Goal: Information Seeking & Learning: Learn about a topic

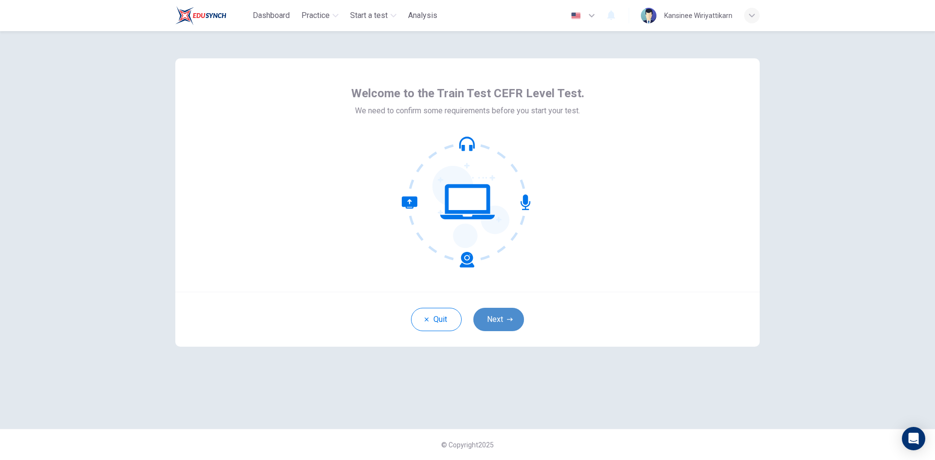
click at [500, 322] on button "Next" at bounding box center [498, 319] width 51 height 23
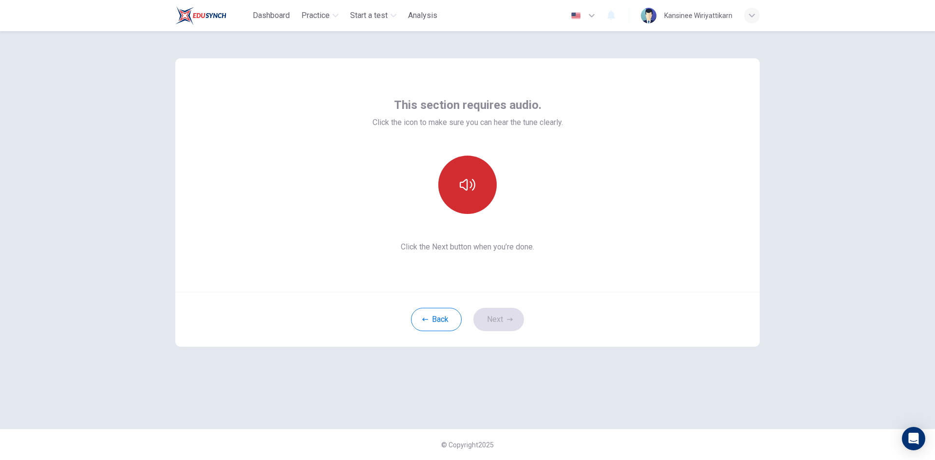
click at [461, 194] on button "button" at bounding box center [467, 185] width 58 height 58
click at [490, 317] on button "Next" at bounding box center [498, 319] width 51 height 23
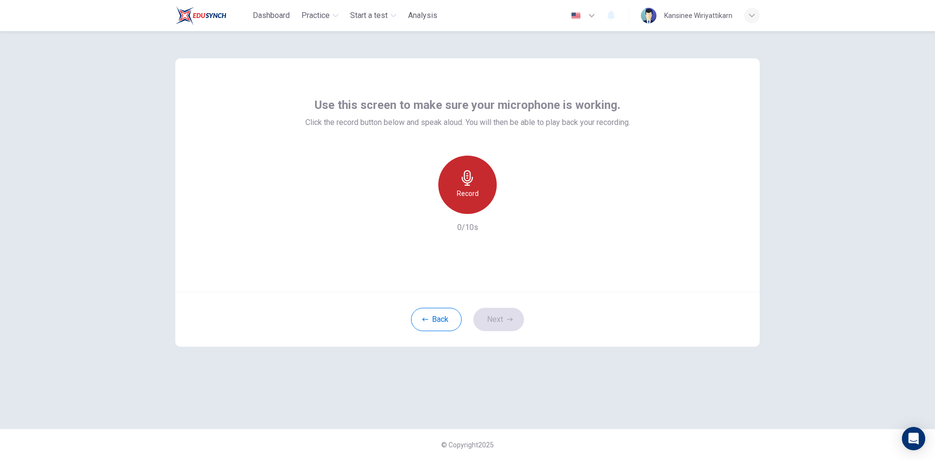
click at [473, 197] on h6 "Record" at bounding box center [468, 194] width 22 height 12
click at [472, 197] on h6 "Stop" at bounding box center [467, 194] width 15 height 12
click at [509, 203] on icon "button" at bounding box center [512, 207] width 10 height 10
click at [420, 207] on icon "button" at bounding box center [422, 206] width 9 height 9
click at [465, 196] on h6 "Record" at bounding box center [468, 194] width 22 height 12
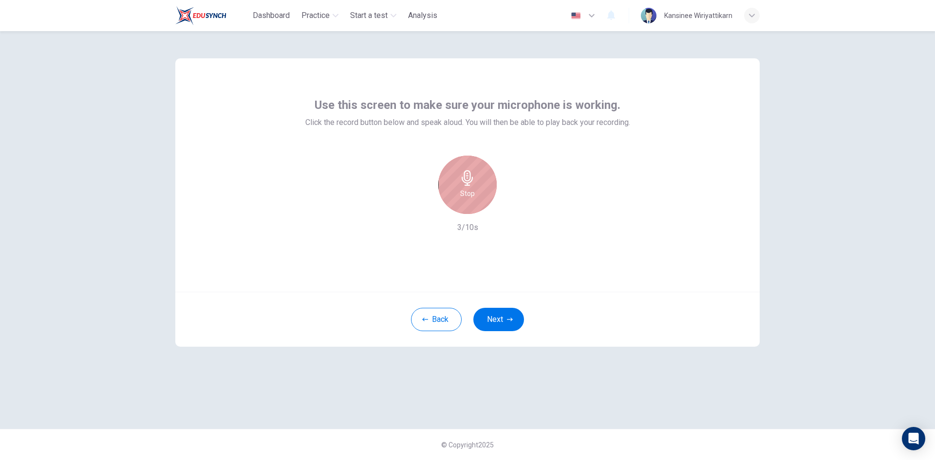
click at [465, 196] on h6 "Stop" at bounding box center [467, 194] width 15 height 12
click at [513, 207] on icon "button" at bounding box center [512, 207] width 10 height 10
click at [426, 207] on icon "button" at bounding box center [422, 206] width 9 height 9
click at [480, 195] on div "Record" at bounding box center [467, 185] width 58 height 58
click at [480, 195] on div "Stop" at bounding box center [467, 185] width 58 height 58
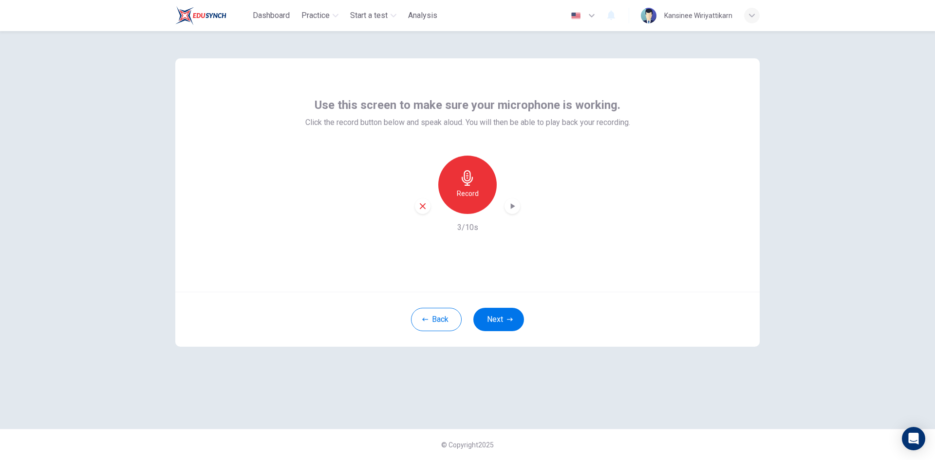
click at [506, 212] on div "Record" at bounding box center [467, 185] width 105 height 58
click at [510, 210] on icon "button" at bounding box center [512, 207] width 10 height 10
click at [417, 206] on div "button" at bounding box center [423, 207] width 16 height 16
click at [463, 194] on h6 "Record" at bounding box center [468, 194] width 22 height 12
click at [463, 194] on h6 "Stop" at bounding box center [467, 194] width 15 height 12
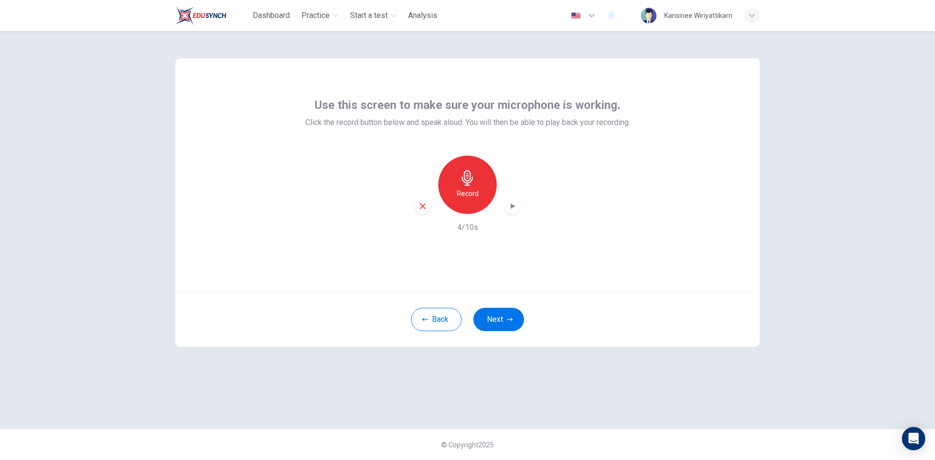
click at [508, 204] on icon "button" at bounding box center [512, 207] width 10 height 10
click at [422, 209] on icon "button" at bounding box center [422, 206] width 9 height 9
click at [469, 200] on div "Record" at bounding box center [467, 185] width 58 height 58
click at [469, 200] on div "Stop" at bounding box center [467, 185] width 58 height 58
click at [511, 213] on div "button" at bounding box center [512, 207] width 16 height 16
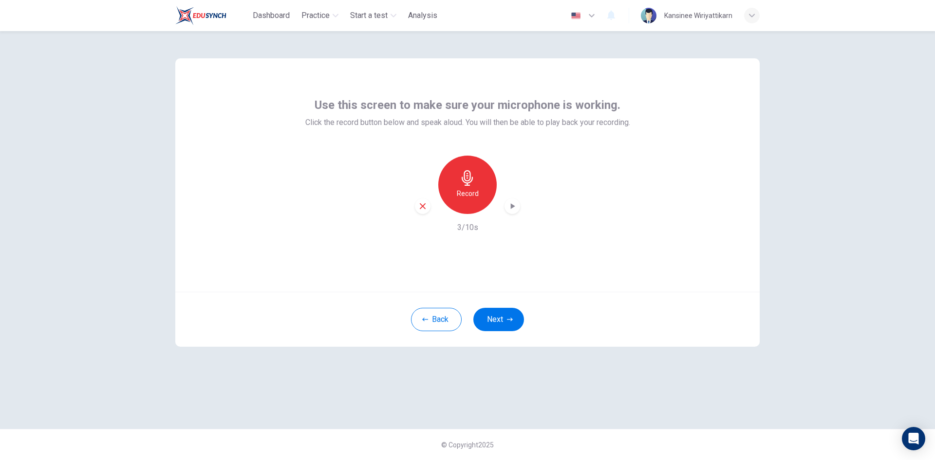
click at [420, 207] on icon "button" at bounding box center [422, 206] width 9 height 9
click at [468, 189] on h6 "Record" at bounding box center [468, 194] width 22 height 12
click at [468, 189] on h6 "Stop" at bounding box center [467, 194] width 15 height 12
click at [509, 204] on icon "button" at bounding box center [512, 207] width 10 height 10
click at [423, 204] on icon "button" at bounding box center [422, 206] width 9 height 9
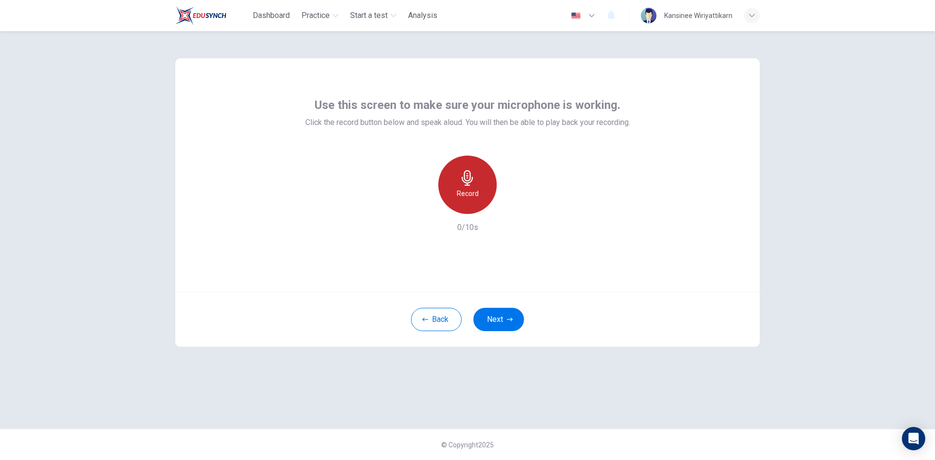
click at [458, 192] on h6 "Record" at bounding box center [468, 194] width 22 height 12
click at [458, 192] on div "Stop" at bounding box center [467, 185] width 58 height 58
click at [511, 206] on icon "button" at bounding box center [513, 206] width 4 height 6
click at [423, 206] on icon "button" at bounding box center [423, 206] width 6 height 6
click at [459, 197] on h6 "Record" at bounding box center [468, 194] width 22 height 12
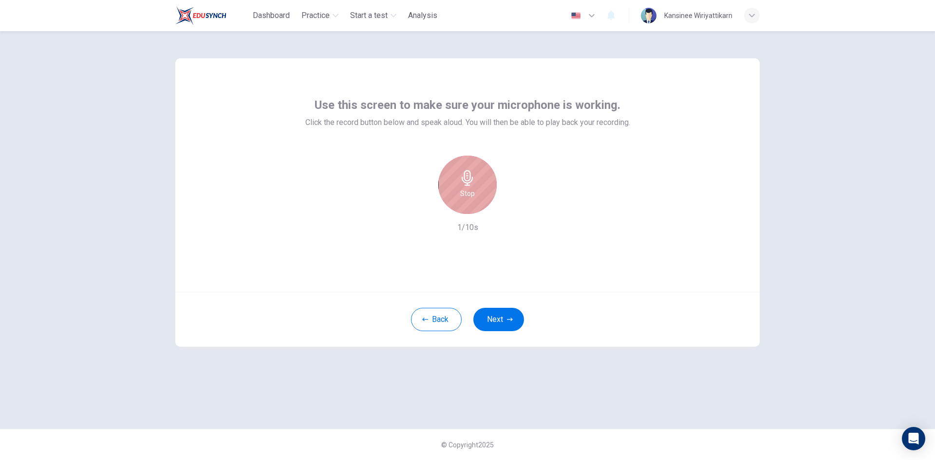
click at [459, 197] on div "Stop" at bounding box center [467, 185] width 58 height 58
click at [512, 209] on icon "button" at bounding box center [512, 207] width 10 height 10
click at [422, 210] on icon "button" at bounding box center [422, 206] width 9 height 9
click at [499, 319] on button "Next" at bounding box center [498, 319] width 51 height 23
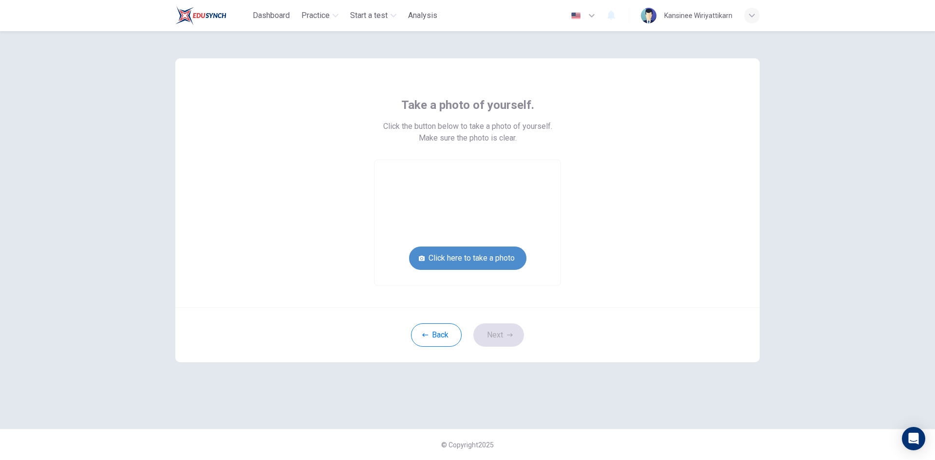
click at [494, 266] on button "Click here to take a photo" at bounding box center [467, 258] width 117 height 23
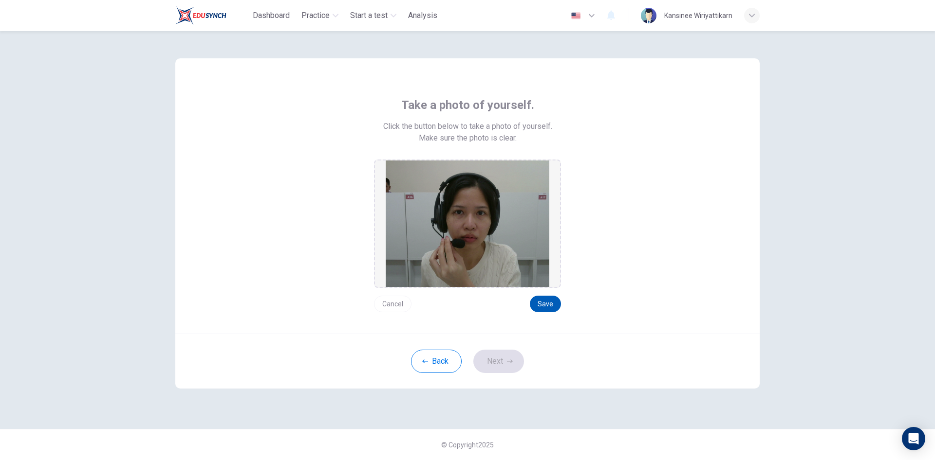
click at [551, 310] on button "Save" at bounding box center [545, 304] width 31 height 17
click at [395, 305] on button "Cancel" at bounding box center [392, 304] width 37 height 17
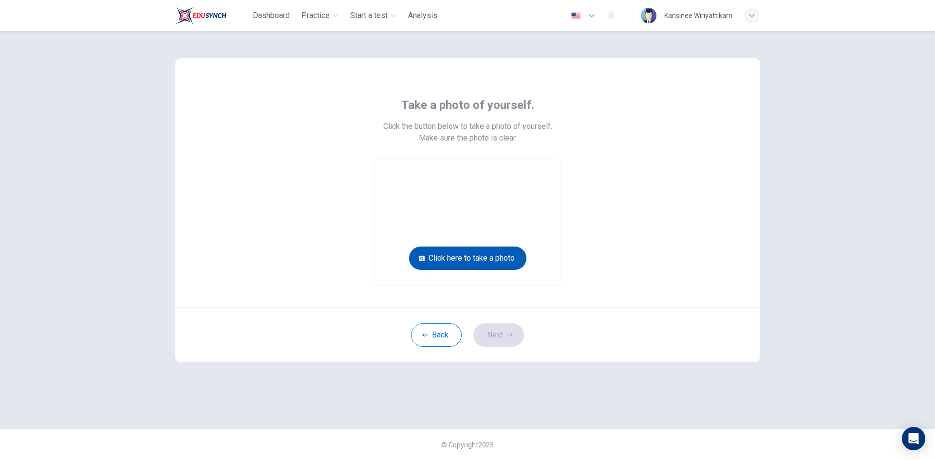
click at [452, 265] on button "Click here to take a photo" at bounding box center [467, 258] width 117 height 23
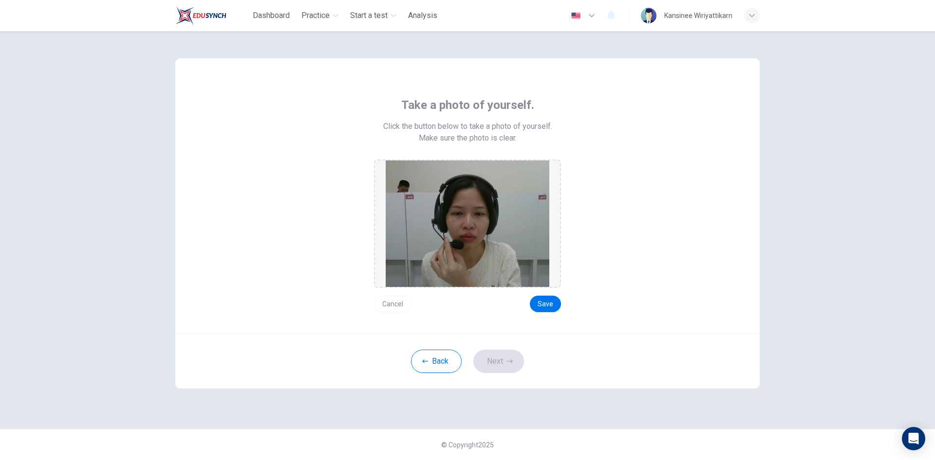
click at [396, 304] on button "Cancel" at bounding box center [392, 304] width 37 height 17
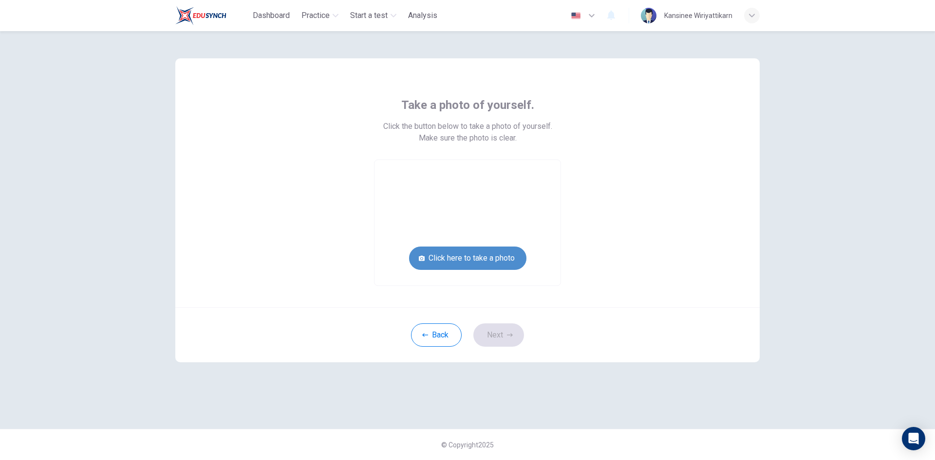
click at [479, 265] on button "Click here to take a photo" at bounding box center [467, 258] width 117 height 23
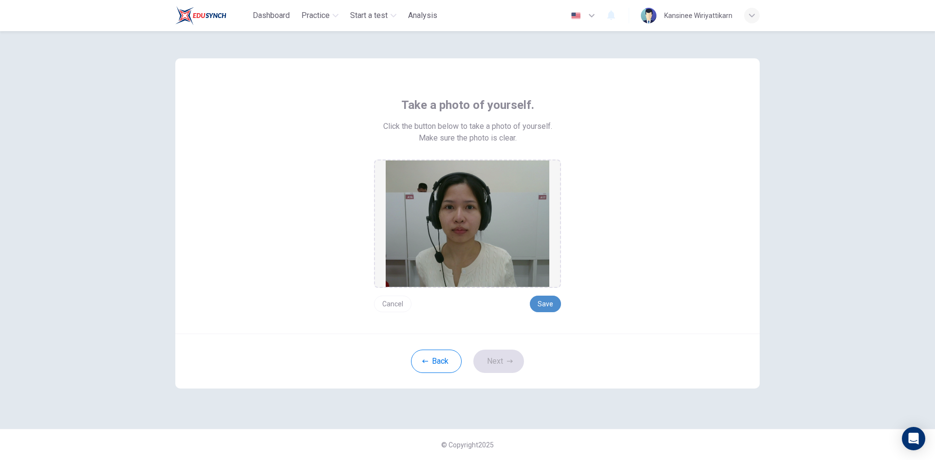
click at [540, 300] on button "Save" at bounding box center [545, 304] width 31 height 17
click at [508, 354] on button "Next" at bounding box center [498, 361] width 51 height 23
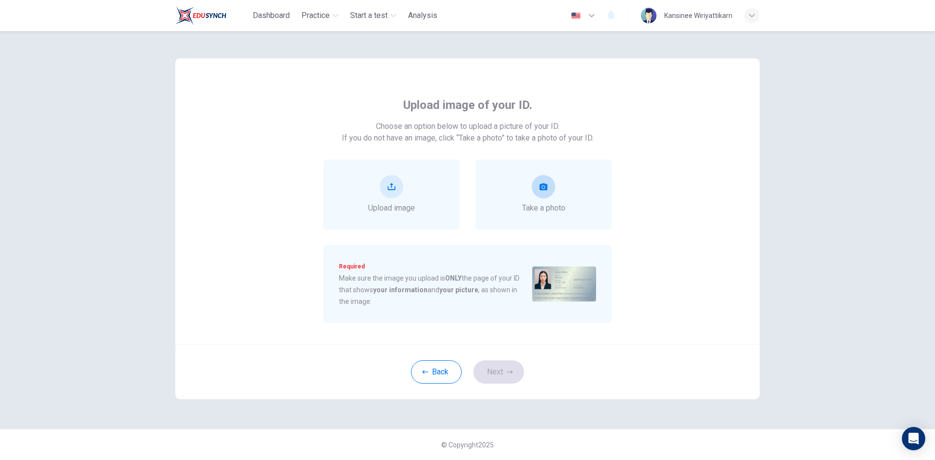
click at [556, 188] on div "Take a photo" at bounding box center [543, 194] width 43 height 39
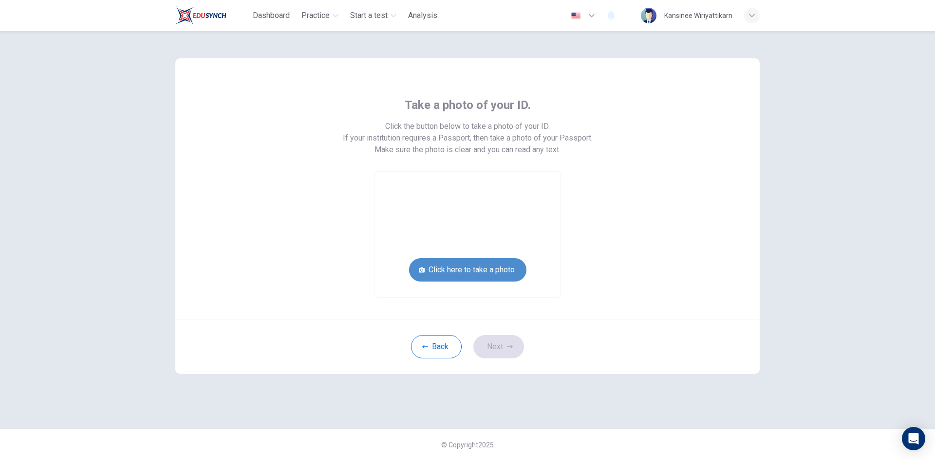
click at [459, 269] on button "Click here to take a photo" at bounding box center [467, 269] width 117 height 23
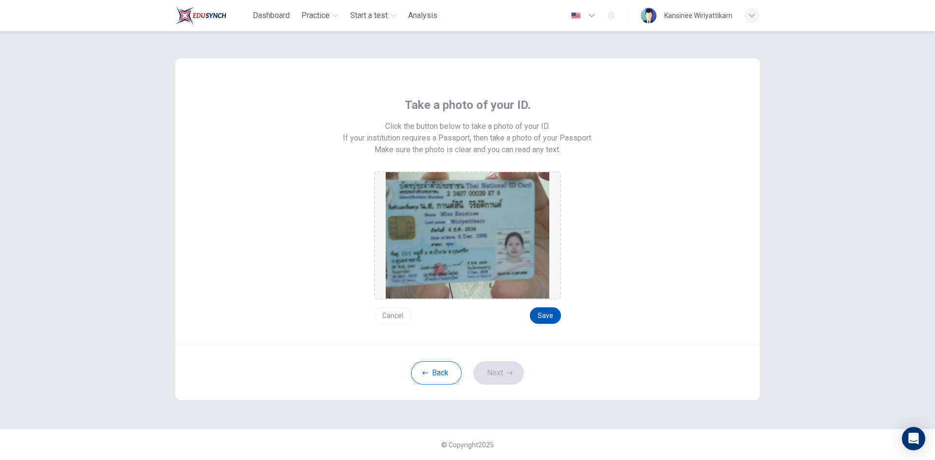
click at [545, 314] on button "Save" at bounding box center [545, 316] width 31 height 17
click at [508, 374] on icon "button" at bounding box center [510, 373] width 6 height 6
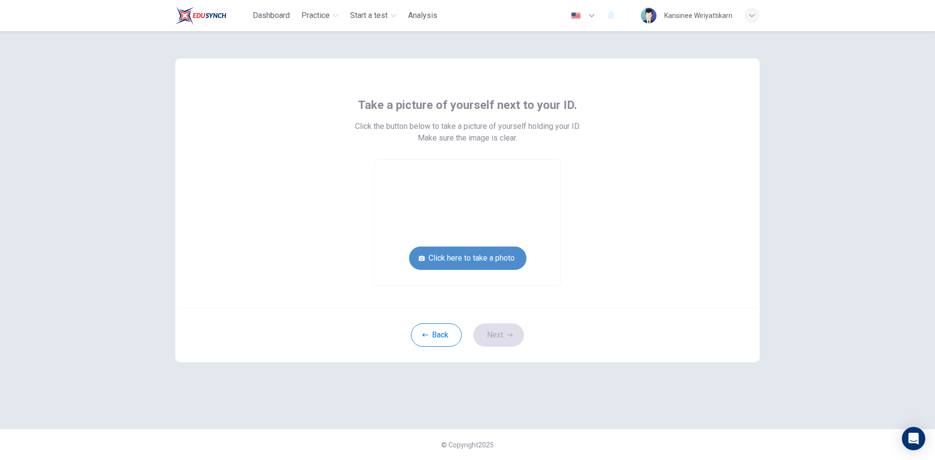
click at [499, 262] on button "Click here to take a photo" at bounding box center [467, 258] width 117 height 23
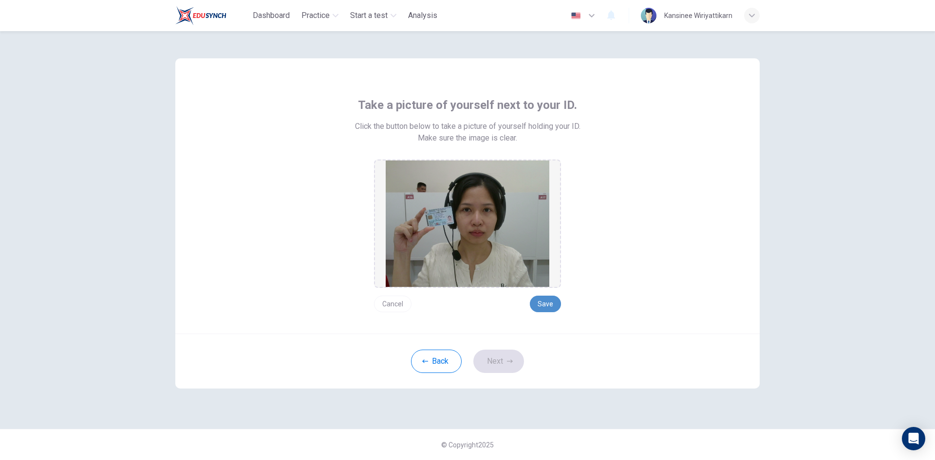
click at [543, 303] on button "Save" at bounding box center [545, 304] width 31 height 17
click at [507, 360] on icon "button" at bounding box center [510, 362] width 6 height 6
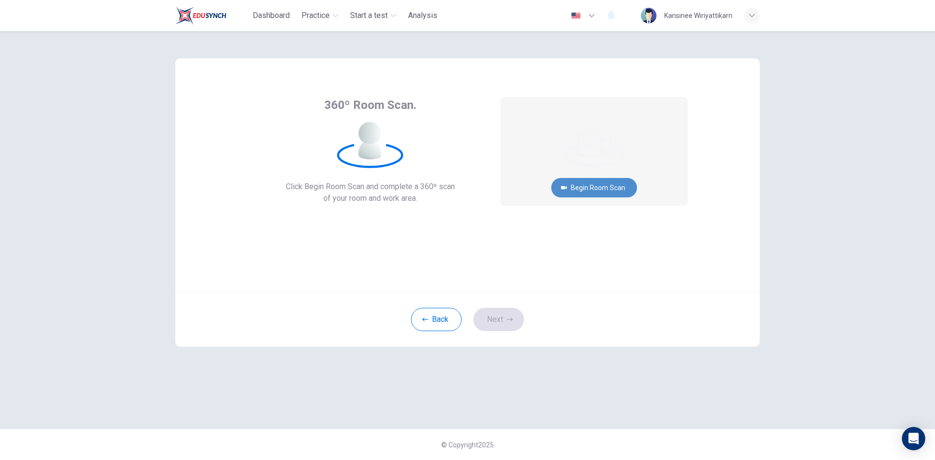
click at [573, 190] on button "Begin Room Scan" at bounding box center [594, 187] width 86 height 19
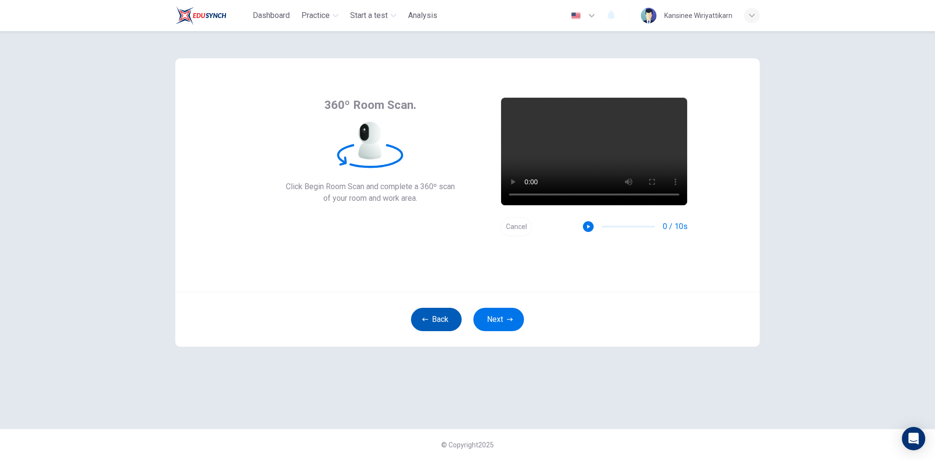
click at [450, 318] on button "Back" at bounding box center [436, 319] width 51 height 23
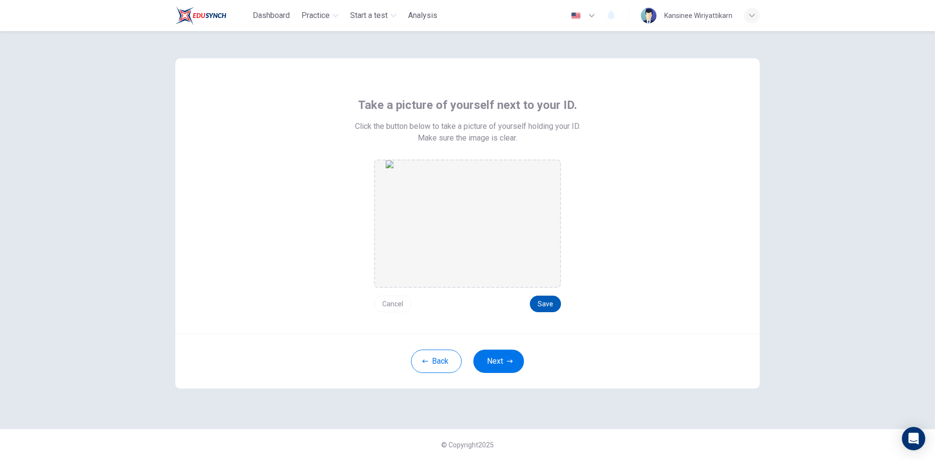
click at [545, 301] on button "Save" at bounding box center [545, 304] width 31 height 17
click at [548, 303] on button "Save" at bounding box center [545, 304] width 31 height 17
click at [516, 366] on button "Next" at bounding box center [498, 361] width 51 height 23
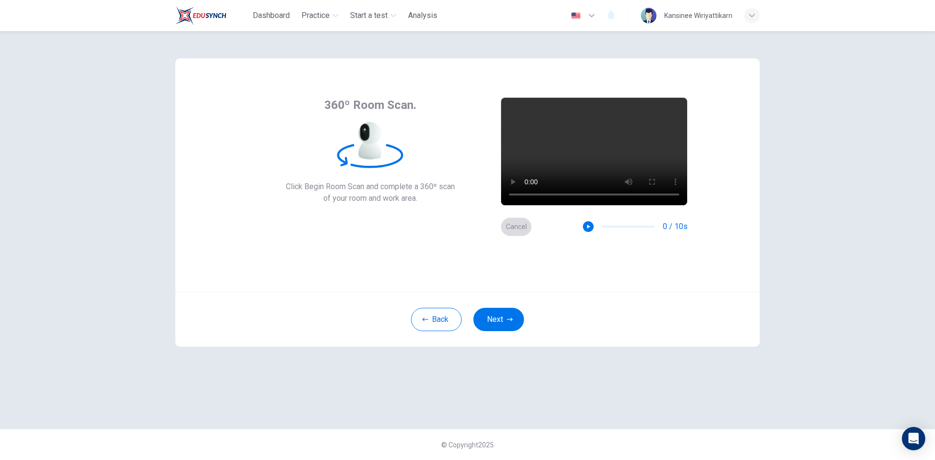
click at [510, 224] on button "Cancel" at bounding box center [515, 227] width 31 height 19
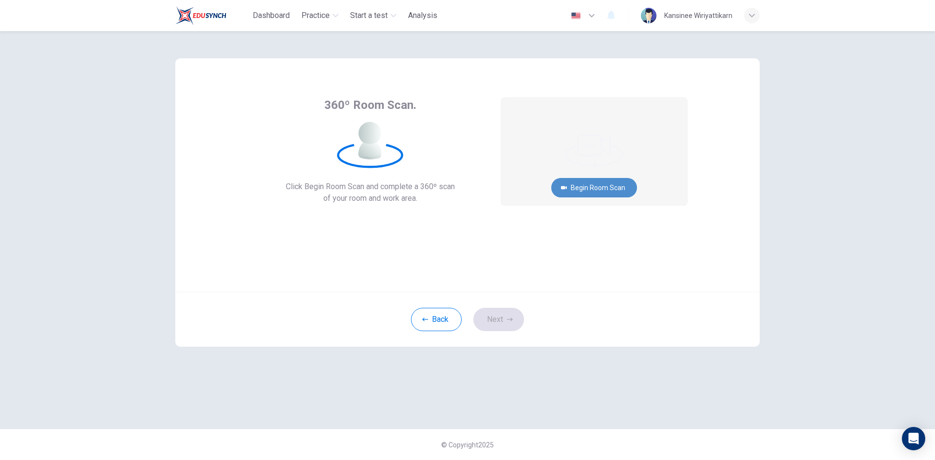
click at [612, 189] on button "Begin Room Scan" at bounding box center [594, 187] width 86 height 19
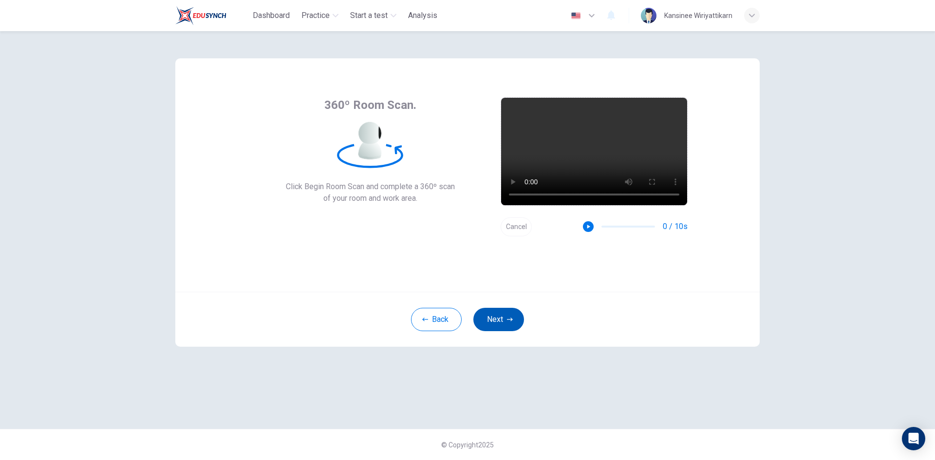
click at [505, 324] on button "Next" at bounding box center [498, 319] width 51 height 23
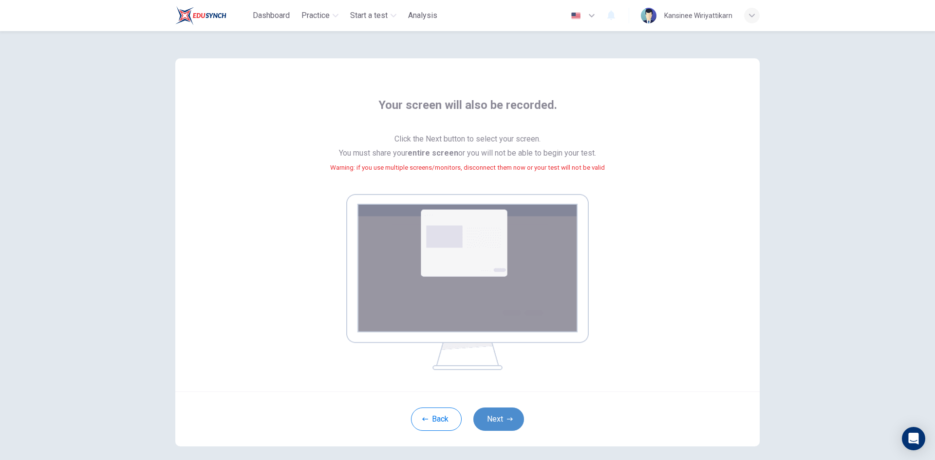
click at [504, 414] on button "Next" at bounding box center [498, 419] width 51 height 23
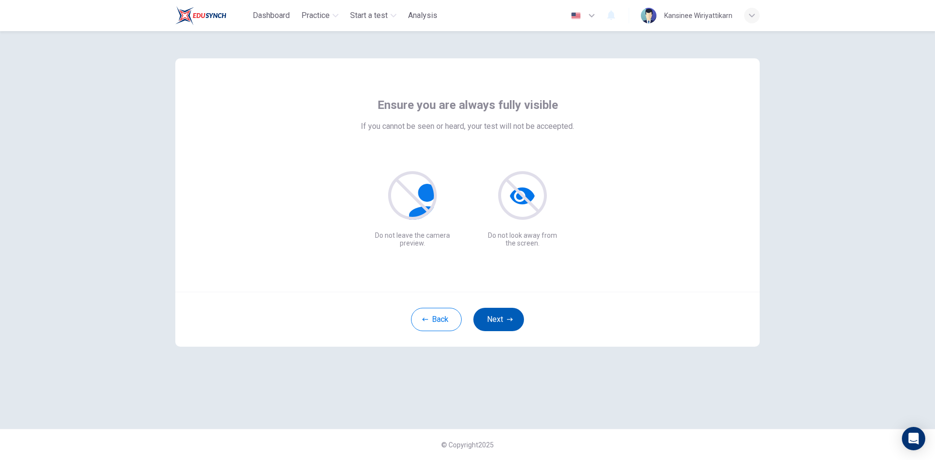
click at [499, 319] on button "Next" at bounding box center [498, 319] width 51 height 23
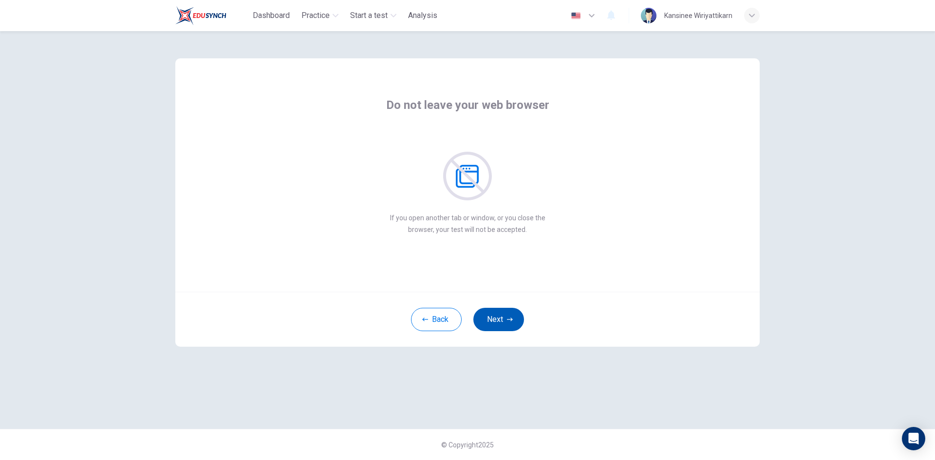
click at [501, 320] on button "Next" at bounding box center [498, 319] width 51 height 23
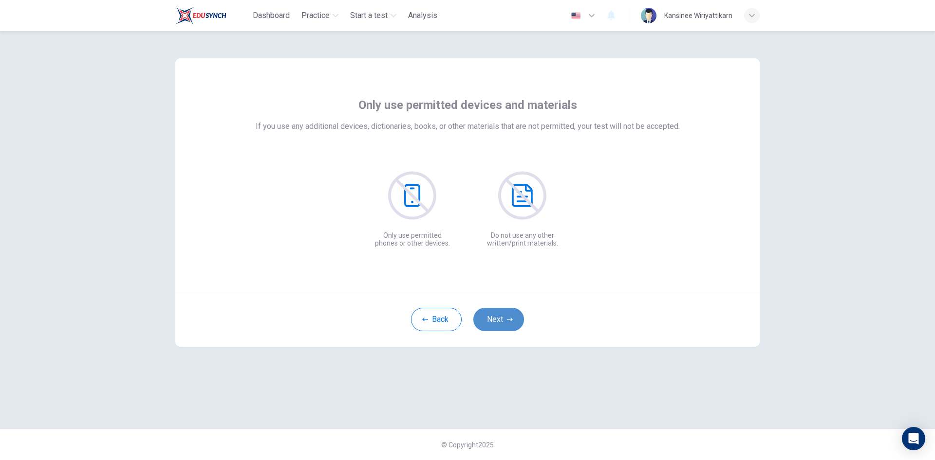
click at [501, 320] on button "Next" at bounding box center [498, 319] width 51 height 23
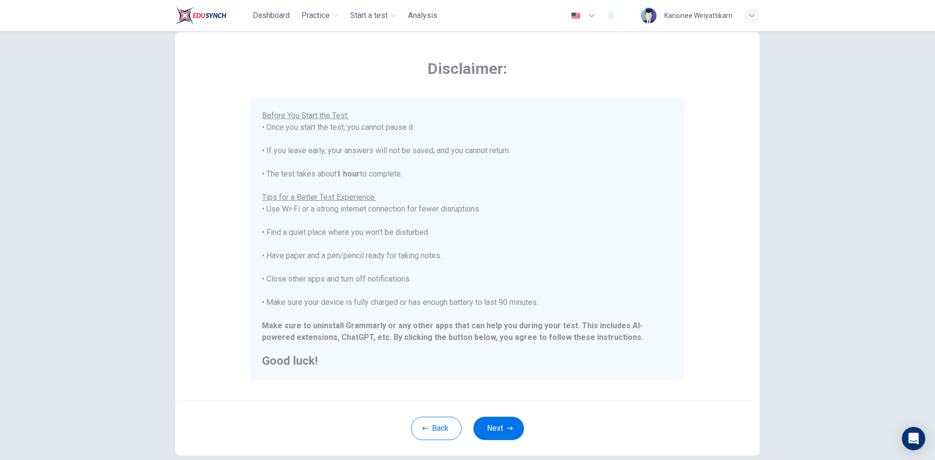
scroll to position [49, 0]
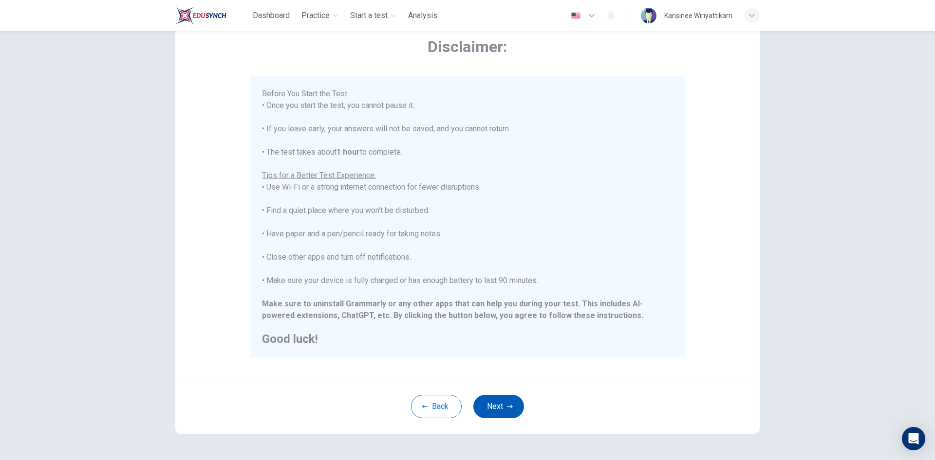
click at [498, 405] on button "Next" at bounding box center [498, 406] width 51 height 23
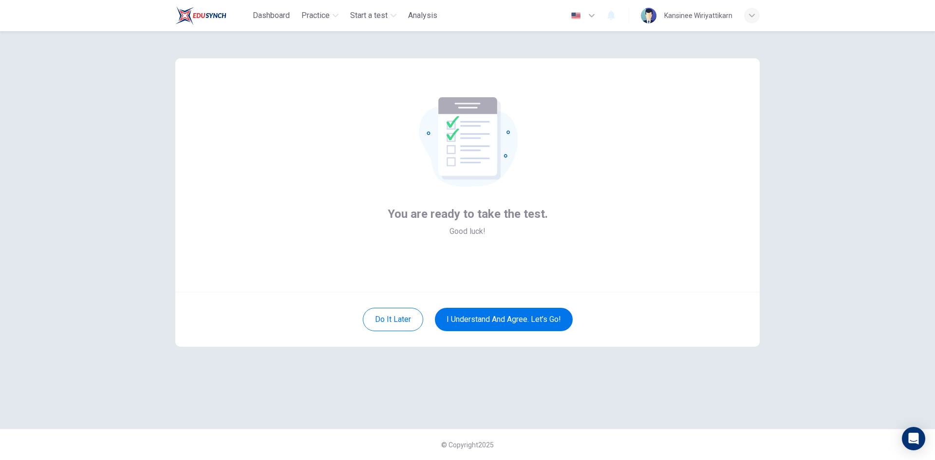
scroll to position [0, 0]
click at [468, 317] on button "I understand and agree. Let’s go!" at bounding box center [504, 319] width 138 height 23
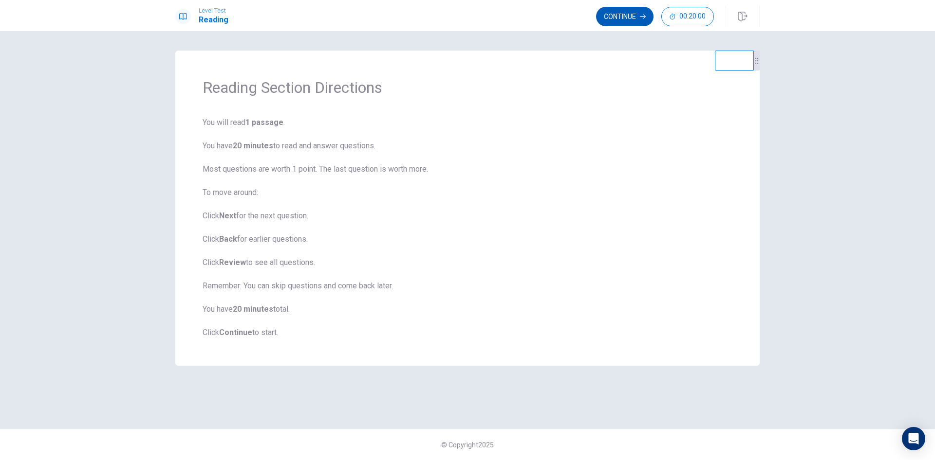
click at [617, 20] on button "Continue" at bounding box center [624, 16] width 57 height 19
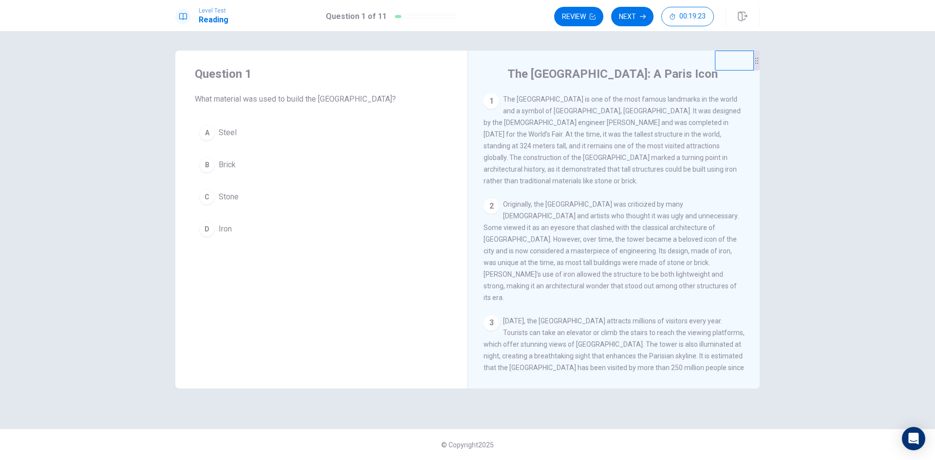
click at [207, 231] on div "D" at bounding box center [207, 229] width 16 height 16
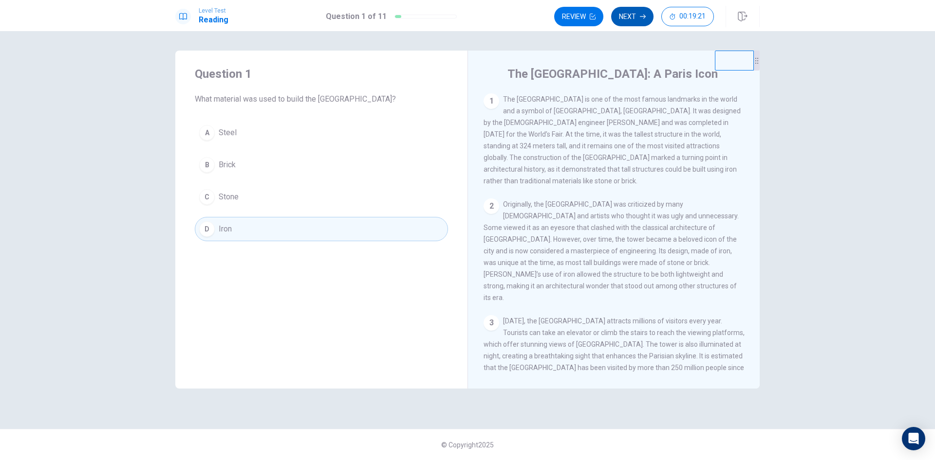
click at [628, 22] on button "Next" at bounding box center [632, 16] width 42 height 19
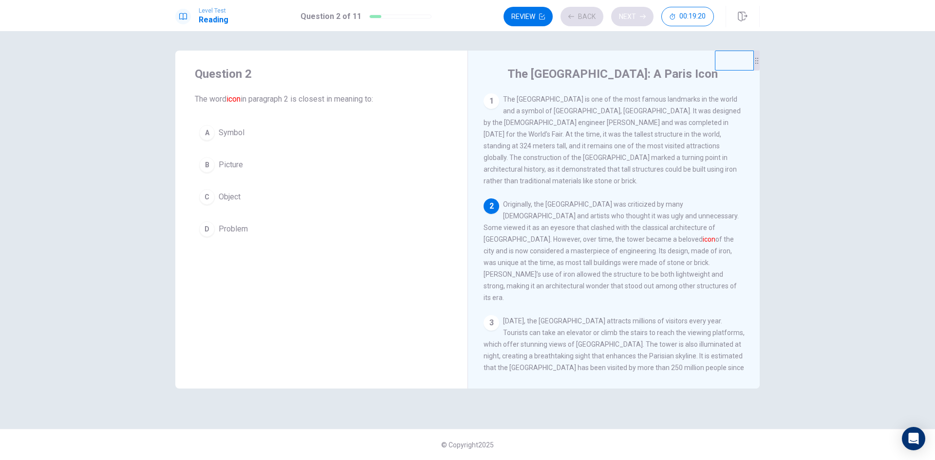
scroll to position [12, 0]
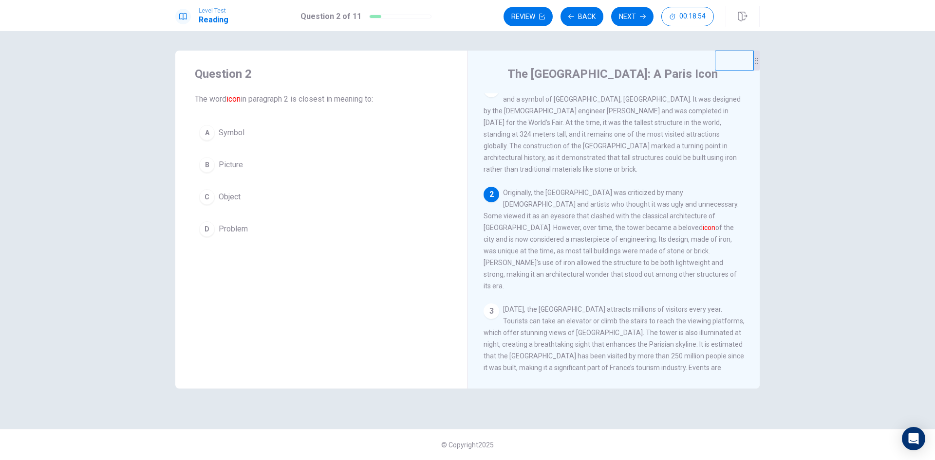
click at [234, 134] on span "Symbol" at bounding box center [232, 133] width 26 height 12
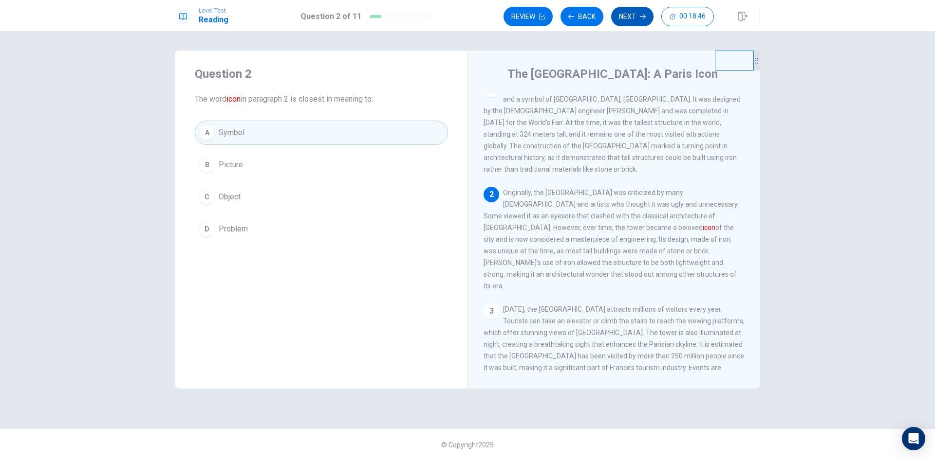
click at [631, 21] on button "Next" at bounding box center [632, 16] width 42 height 19
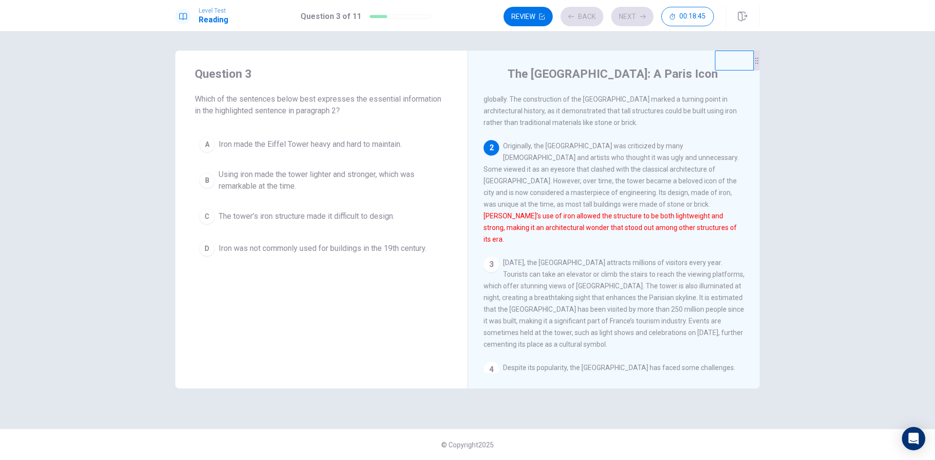
scroll to position [97, 0]
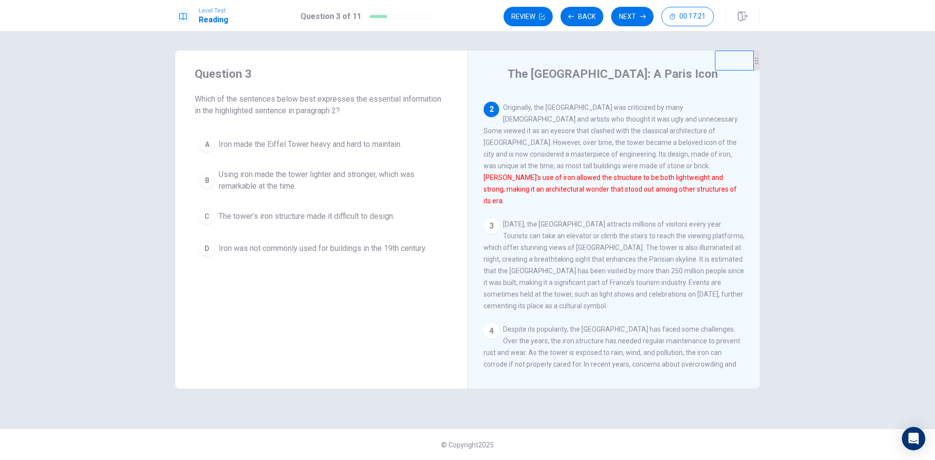
click at [327, 178] on span "Using iron made the tower lighter and stronger, which was remarkable at the tim…" at bounding box center [331, 180] width 225 height 23
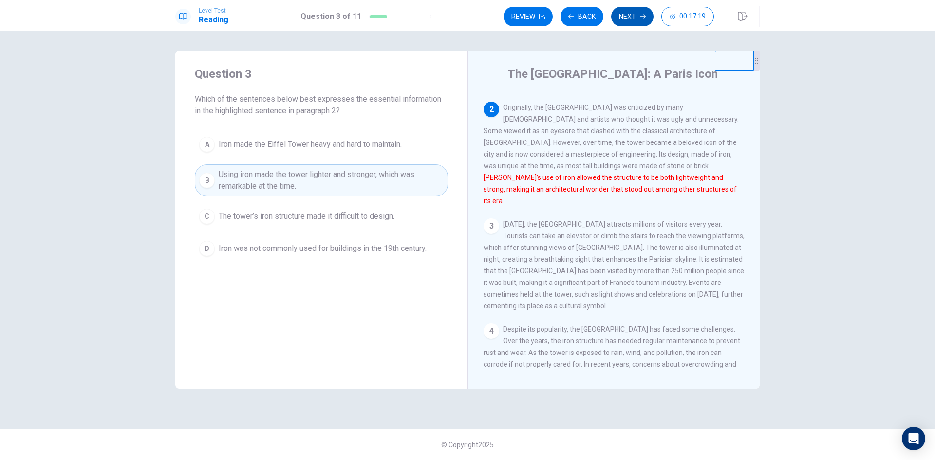
click at [631, 13] on button "Next" at bounding box center [632, 16] width 42 height 19
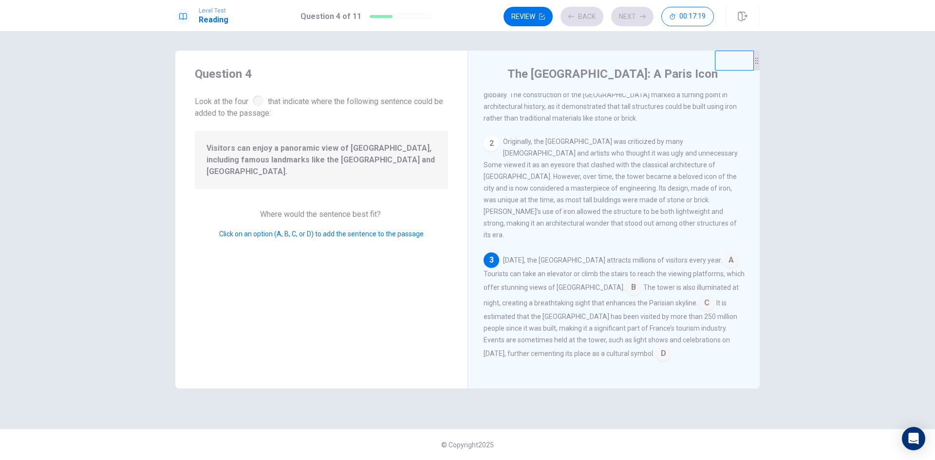
scroll to position [132, 0]
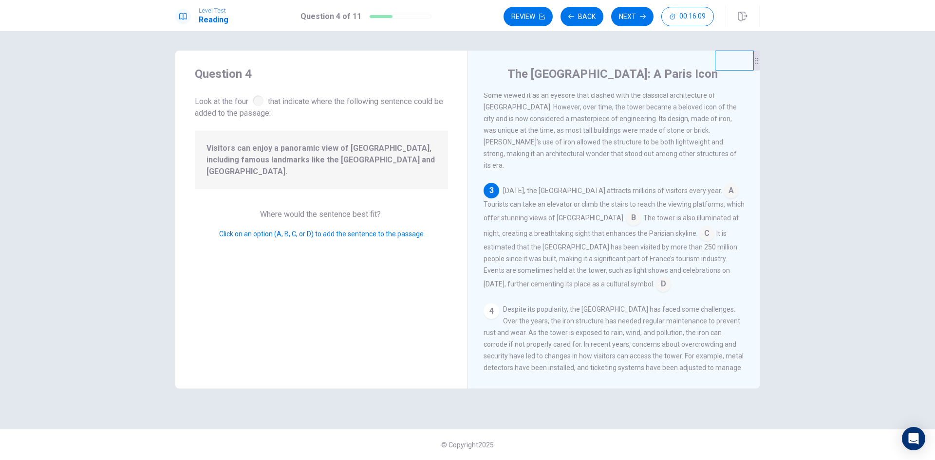
click at [625, 211] on input at bounding box center [633, 219] width 16 height 16
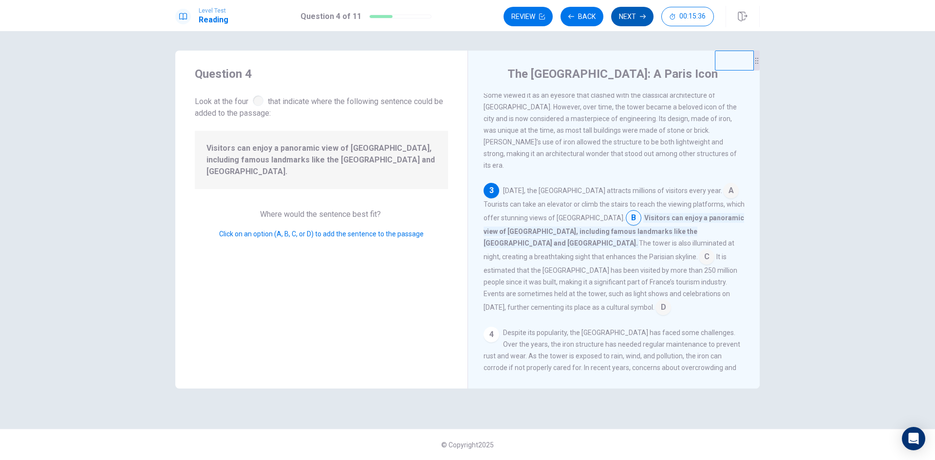
click at [626, 20] on button "Next" at bounding box center [632, 16] width 42 height 19
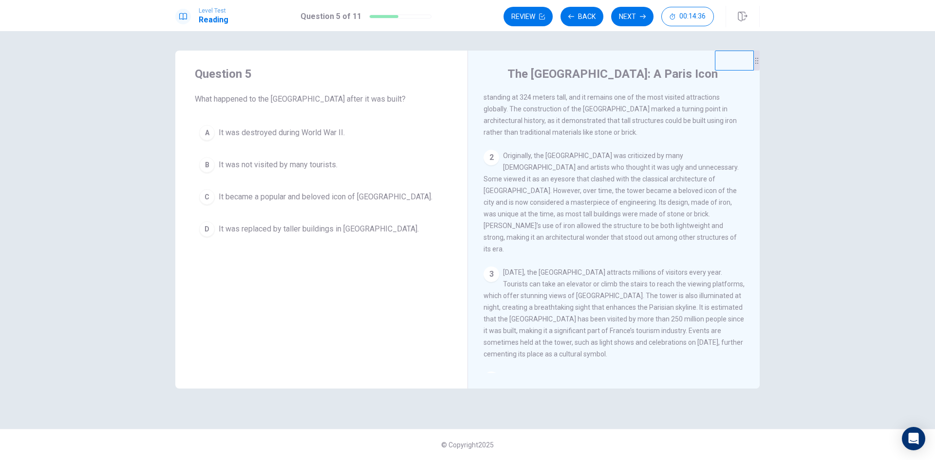
scroll to position [0, 0]
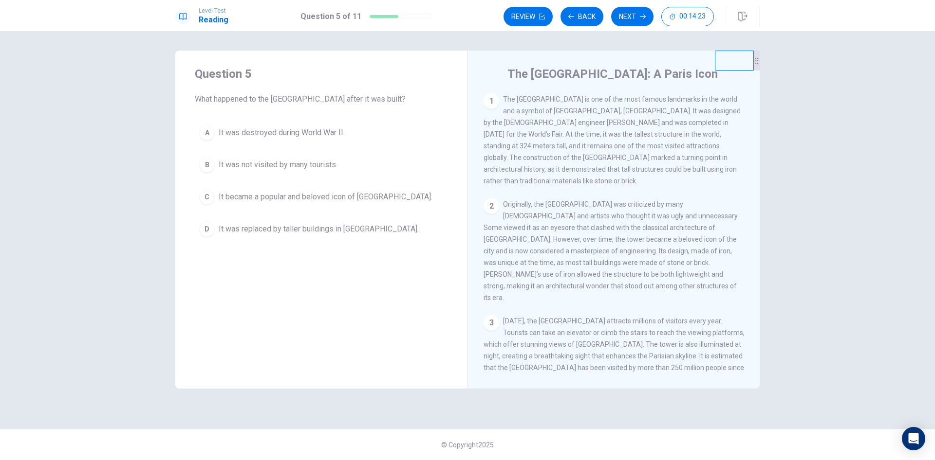
click at [335, 197] on span "It became a popular and beloved icon of [GEOGRAPHIC_DATA]." at bounding box center [326, 197] width 214 height 12
click at [627, 18] on button "Next" at bounding box center [632, 16] width 42 height 19
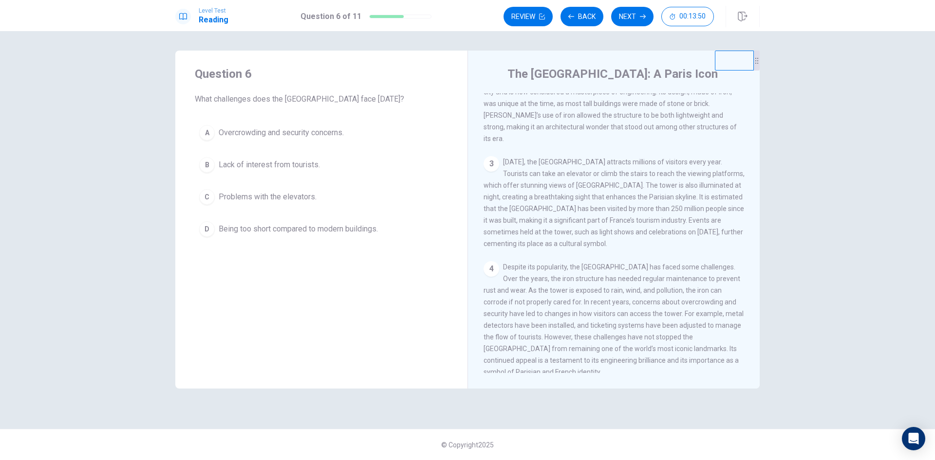
scroll to position [168, 0]
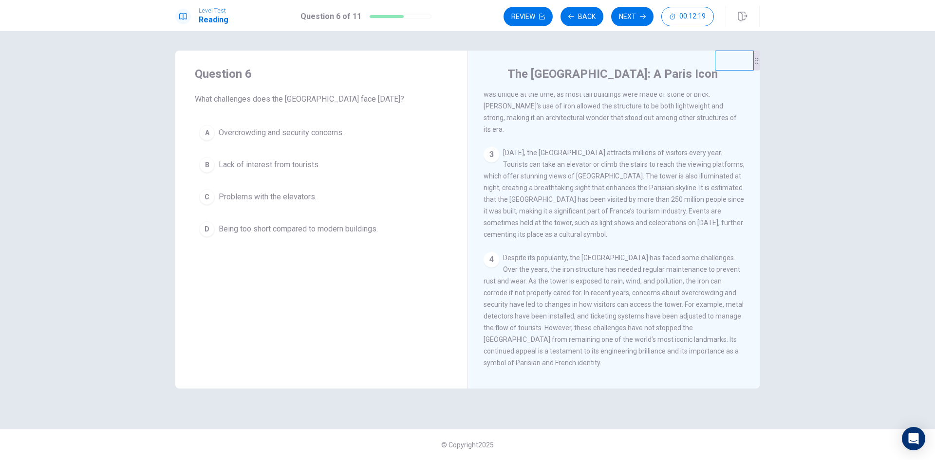
click at [272, 130] on span "Overcrowding and security concerns." at bounding box center [281, 133] width 125 height 12
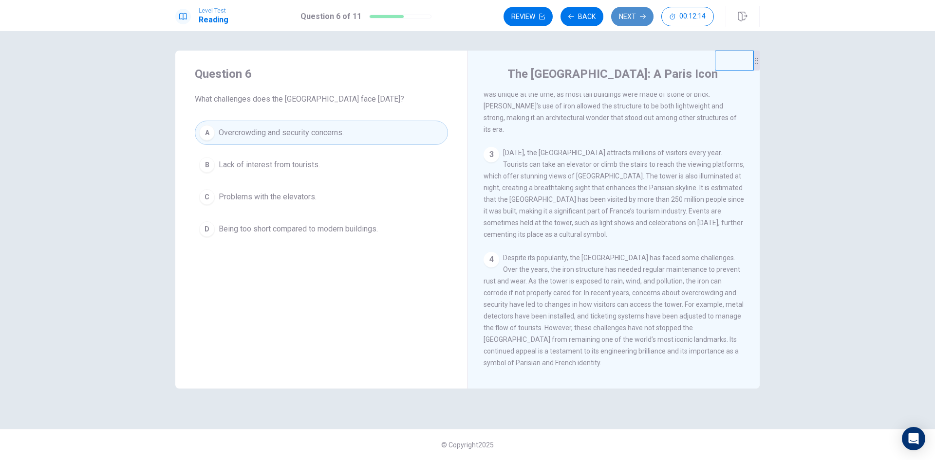
click at [631, 16] on button "Next" at bounding box center [632, 16] width 42 height 19
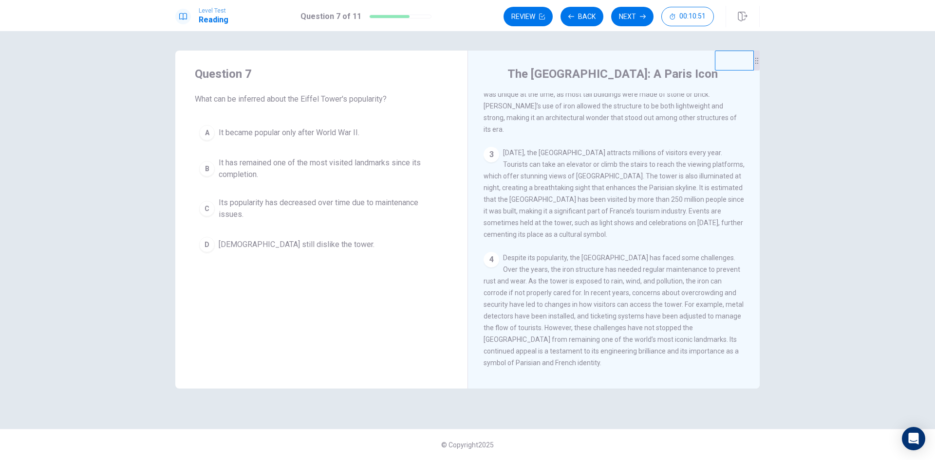
click at [333, 165] on span "It has remained one of the most visited landmarks since its completion." at bounding box center [331, 168] width 225 height 23
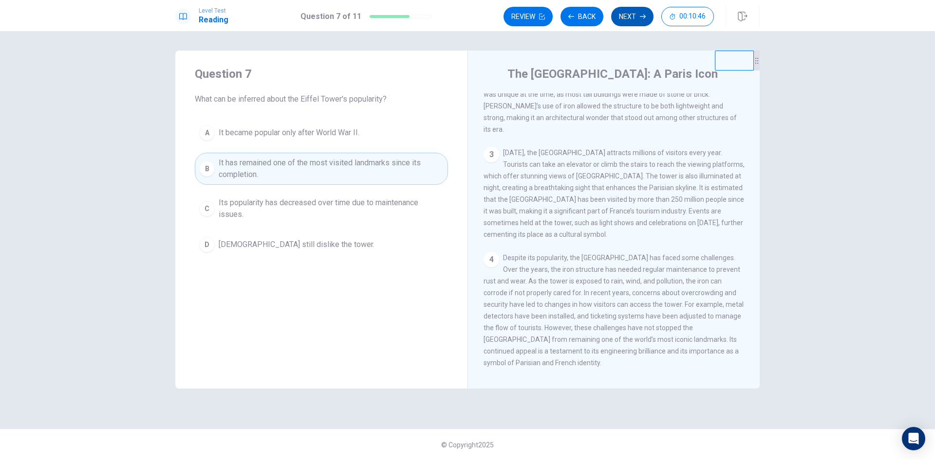
click at [637, 21] on button "Next" at bounding box center [632, 16] width 42 height 19
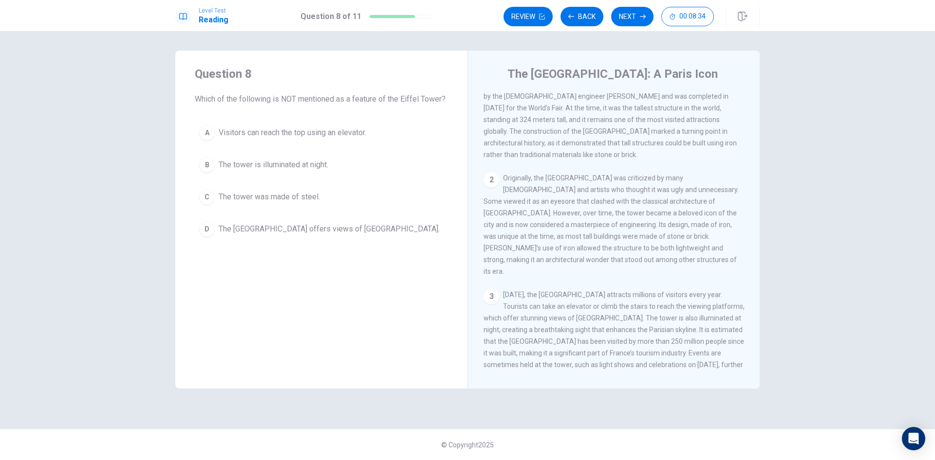
scroll to position [49, 0]
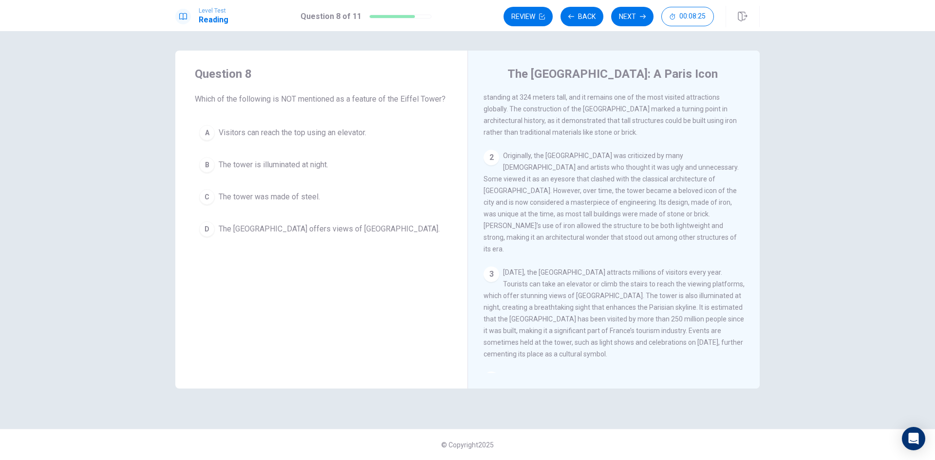
click at [279, 197] on span "The tower was made of steel." at bounding box center [269, 197] width 101 height 12
click at [635, 20] on button "Next" at bounding box center [632, 16] width 42 height 19
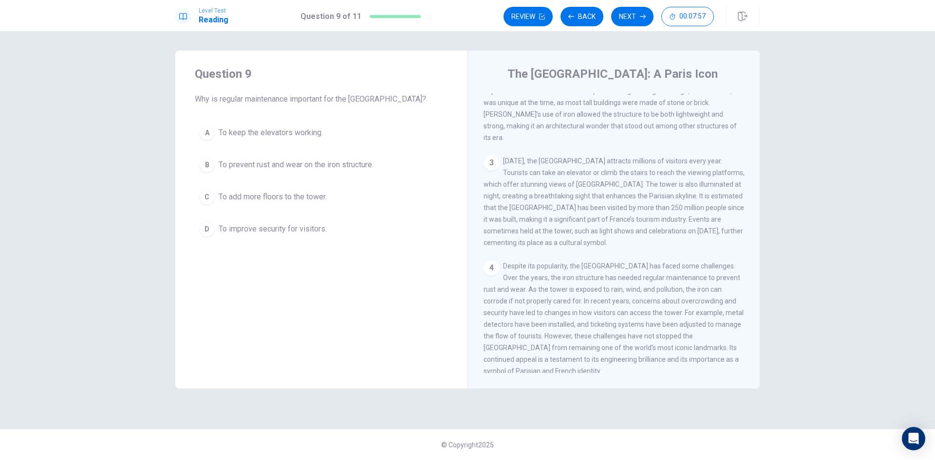
scroll to position [168, 0]
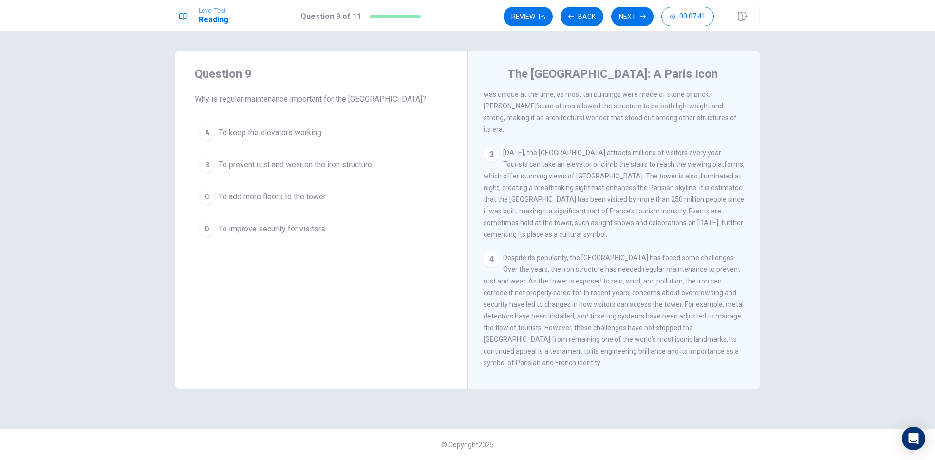
click at [306, 165] on span "To prevent rust and wear on the iron structure." at bounding box center [296, 165] width 155 height 12
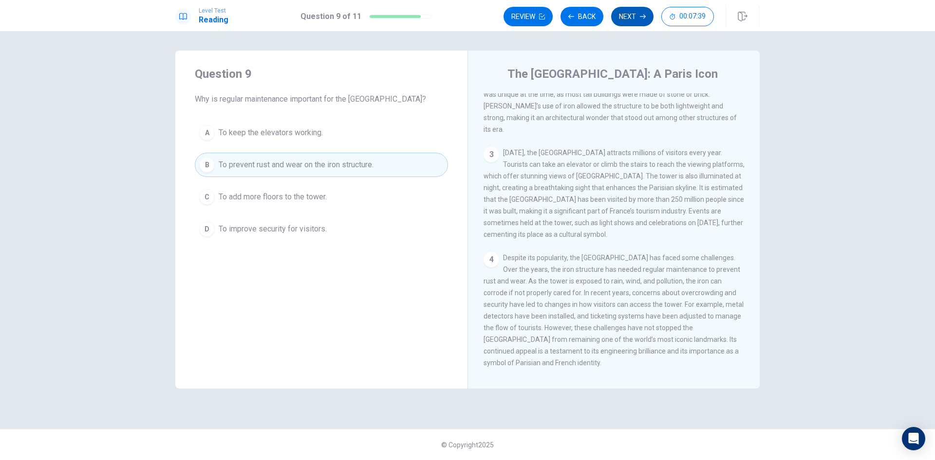
click at [627, 22] on button "Next" at bounding box center [632, 16] width 42 height 19
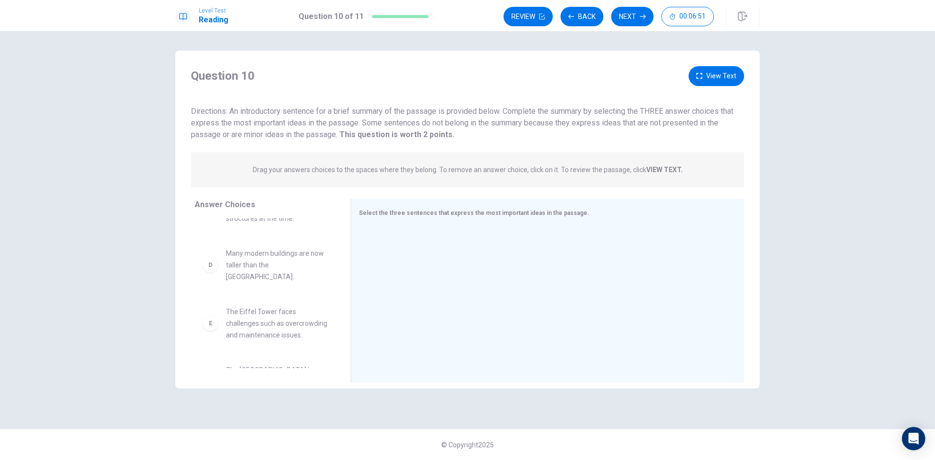
scroll to position [169, 0]
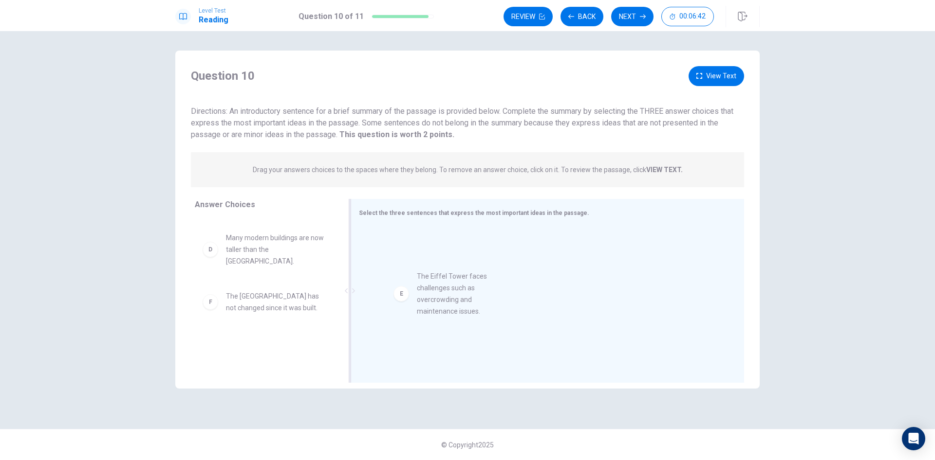
drag, startPoint x: 256, startPoint y: 284, endPoint x: 468, endPoint y: 289, distance: 212.3
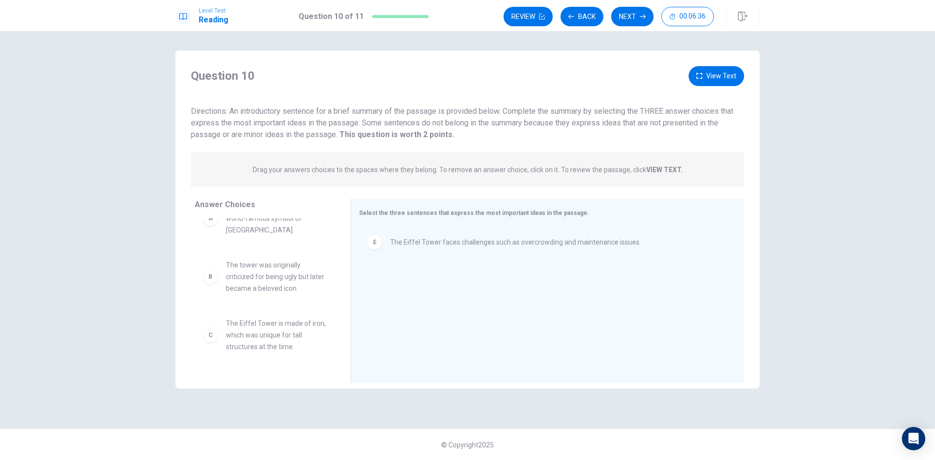
scroll to position [49, 0]
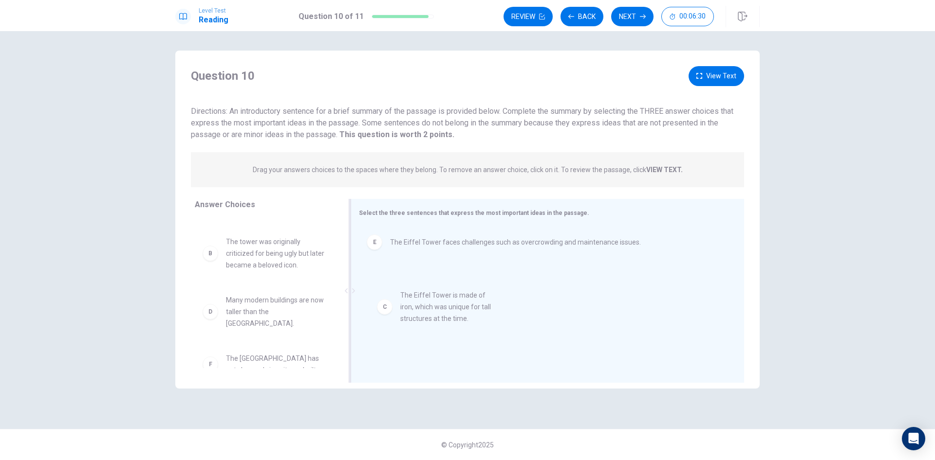
drag, startPoint x: 266, startPoint y: 302, endPoint x: 456, endPoint y: 309, distance: 190.4
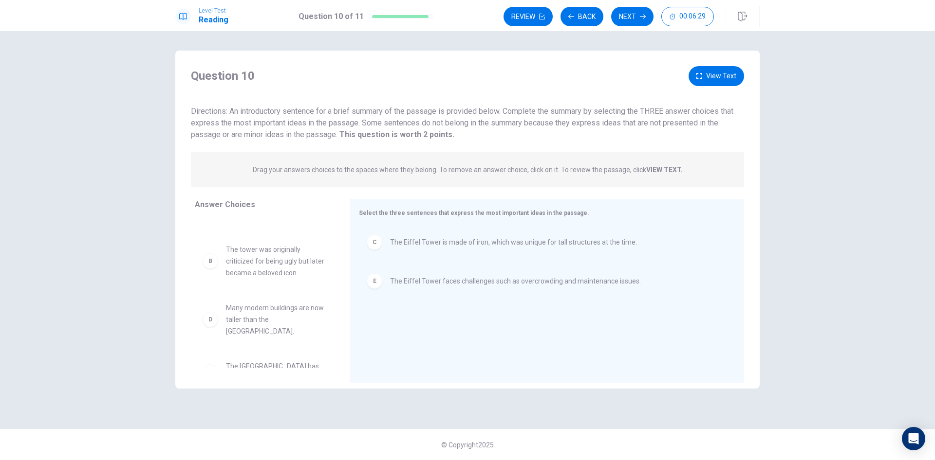
scroll to position [0, 0]
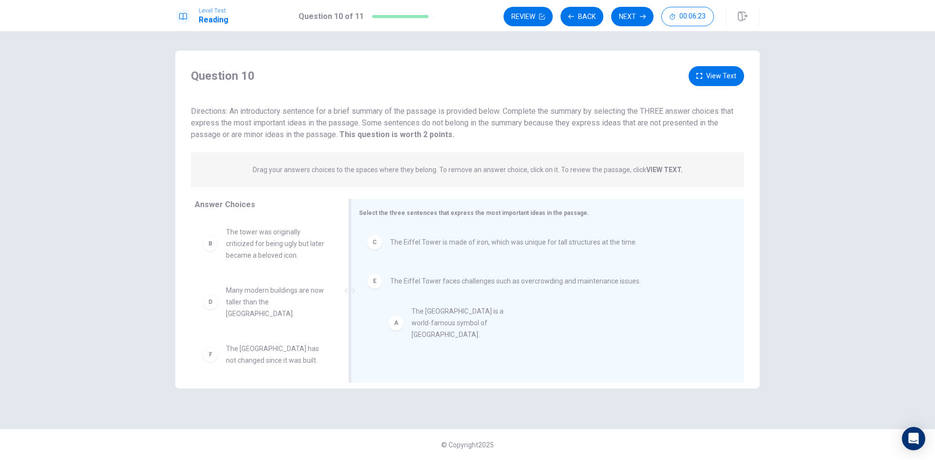
drag, startPoint x: 266, startPoint y: 243, endPoint x: 455, endPoint y: 326, distance: 205.7
